Goal: Task Accomplishment & Management: Use online tool/utility

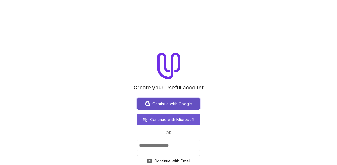
click at [159, 102] on span "Continue with Google" at bounding box center [172, 104] width 40 height 6
click at [157, 102] on span "Continue with Google" at bounding box center [172, 104] width 40 height 6
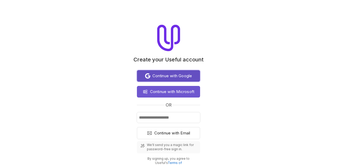
click at [162, 76] on span "Continue with Google" at bounding box center [172, 76] width 40 height 6
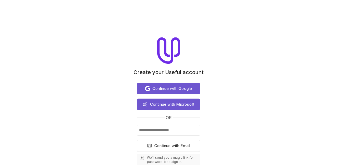
scroll to position [0, 0]
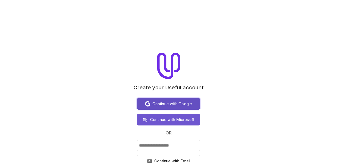
click at [173, 104] on span "Continue with Google" at bounding box center [172, 104] width 40 height 6
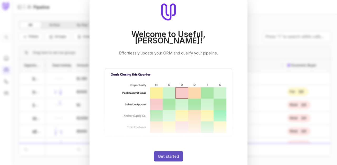
click at [164, 152] on button "Get started" at bounding box center [168, 156] width 29 height 10
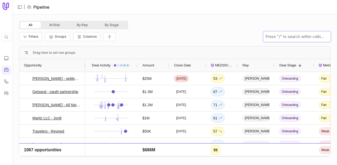
click at [290, 37] on input "text" at bounding box center [296, 36] width 67 height 11
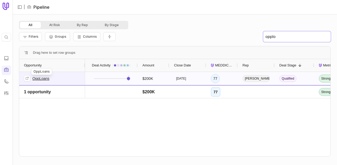
type input "opplo"
click at [45, 79] on link "OppLoans" at bounding box center [40, 78] width 17 height 6
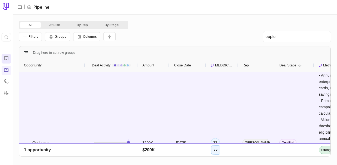
click at [8, 56] on icon at bounding box center [6, 58] width 5 height 5
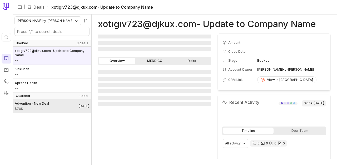
click at [43, 110] on span "$70K" at bounding box center [32, 109] width 34 height 4
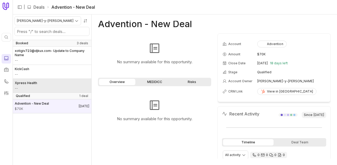
click at [54, 84] on link "Xpress Health --" at bounding box center [52, 86] width 79 height 14
